Goal: Task Accomplishment & Management: Manage account settings

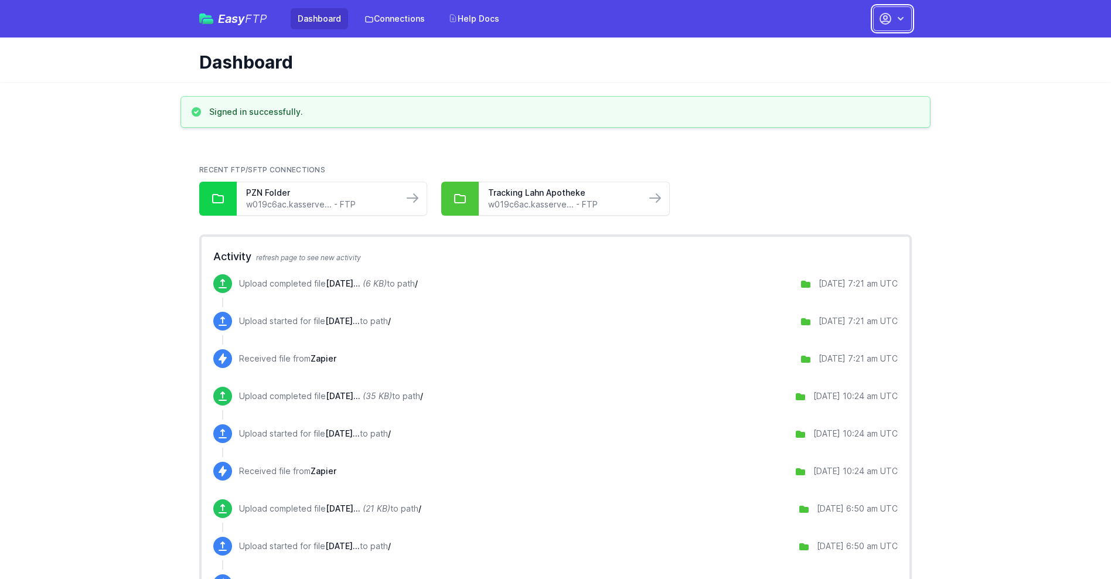
click at [893, 19] on button "button" at bounding box center [892, 18] width 39 height 25
click at [856, 49] on link "Account Settings" at bounding box center [855, 48] width 113 height 21
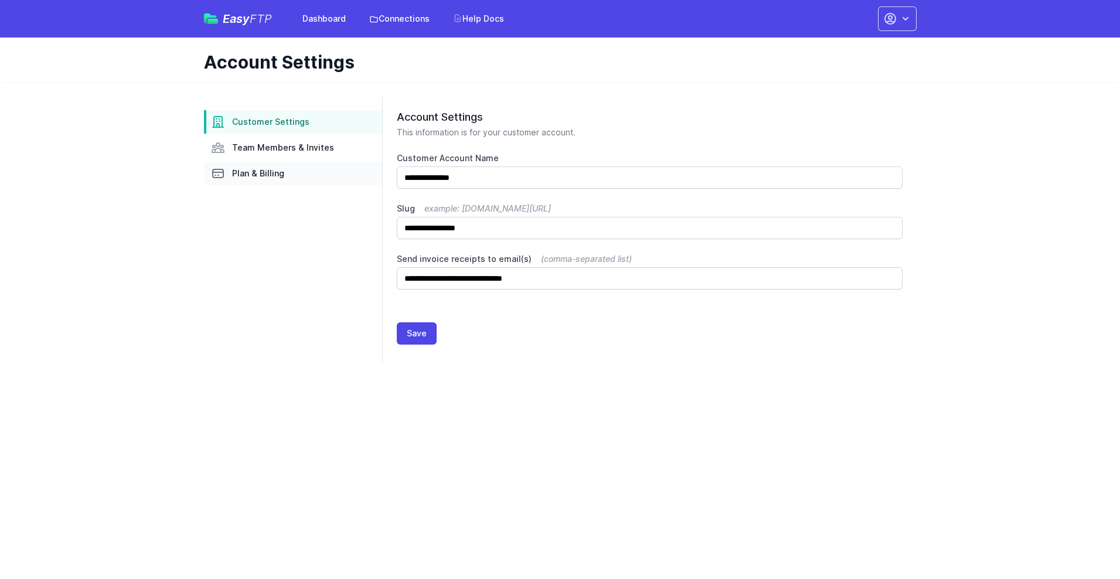
click at [293, 173] on link "Plan & Billing" at bounding box center [293, 173] width 178 height 23
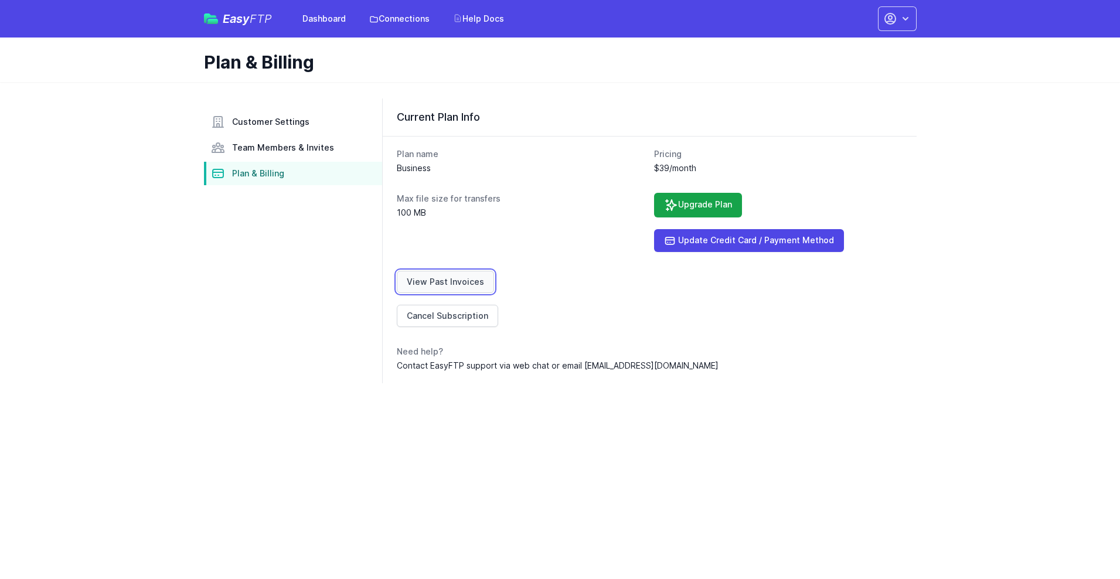
click at [443, 282] on link "View Past Invoices" at bounding box center [445, 282] width 97 height 22
